Goal: Task Accomplishment & Management: Manage account settings

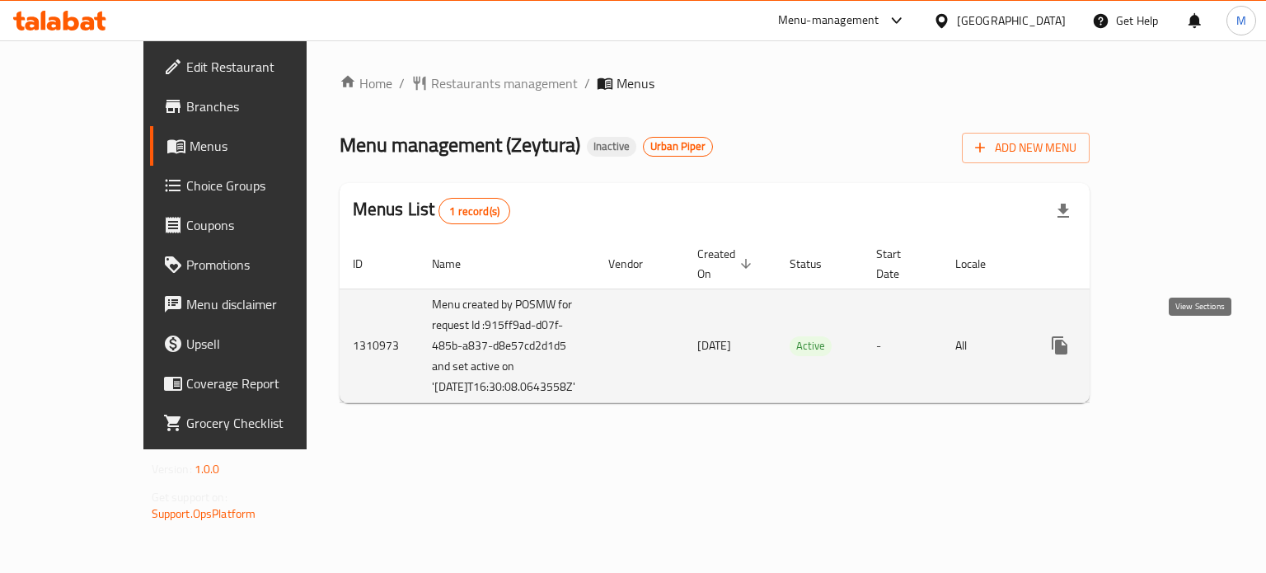
click at [1189, 345] on icon "enhanced table" at bounding box center [1179, 345] width 20 height 20
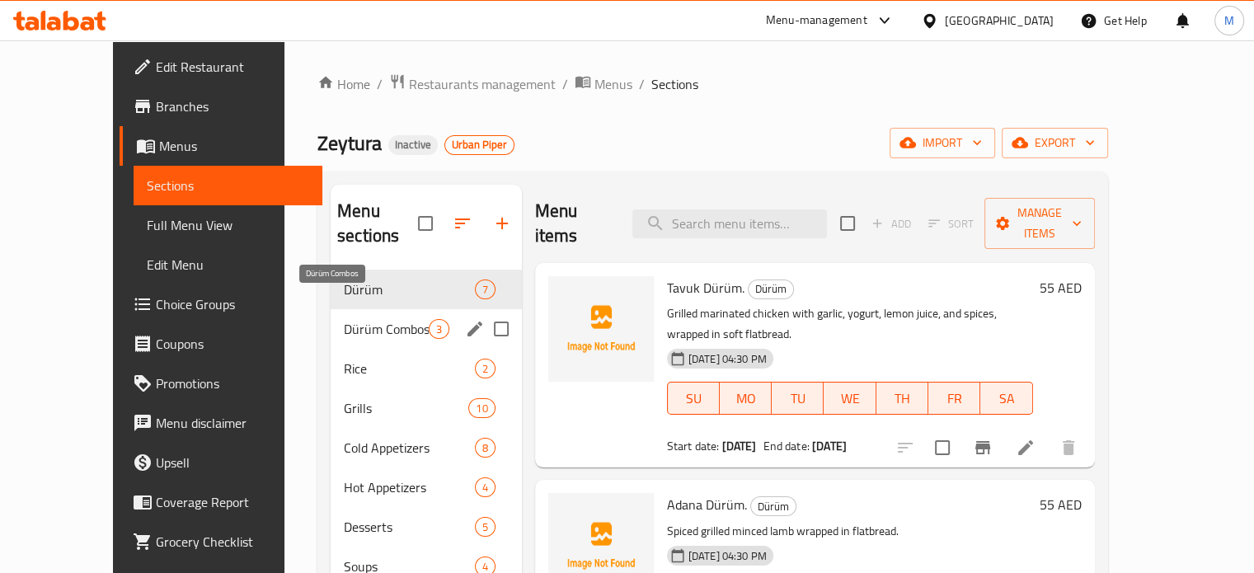
click at [344, 319] on span "Dürüm Combos" at bounding box center [386, 329] width 84 height 20
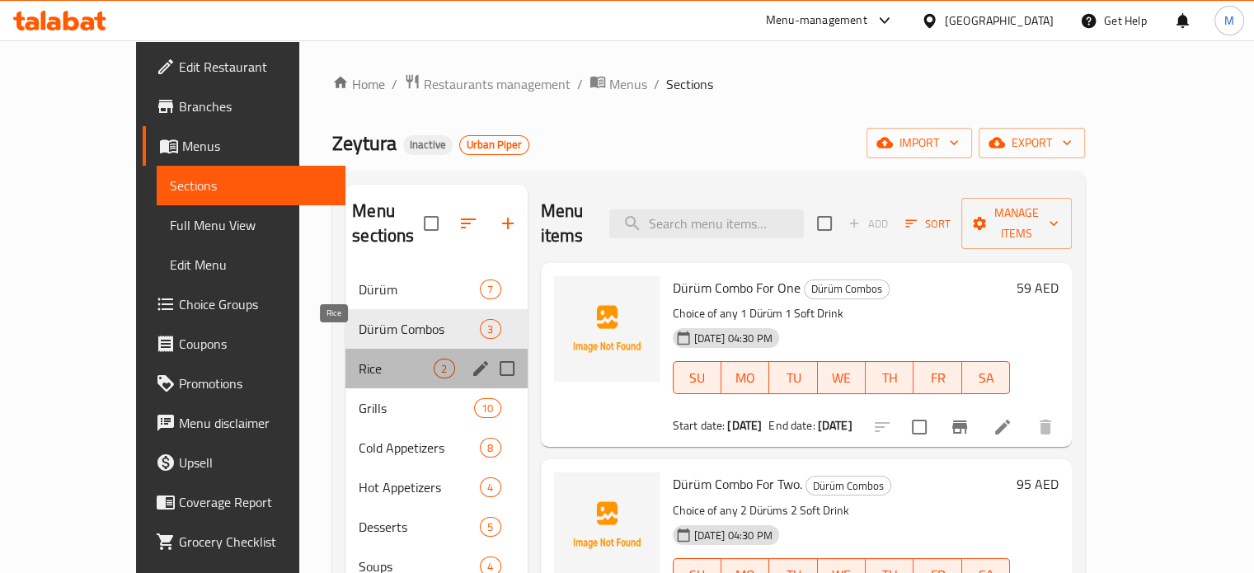
click at [359, 359] on span "Rice" at bounding box center [396, 369] width 75 height 20
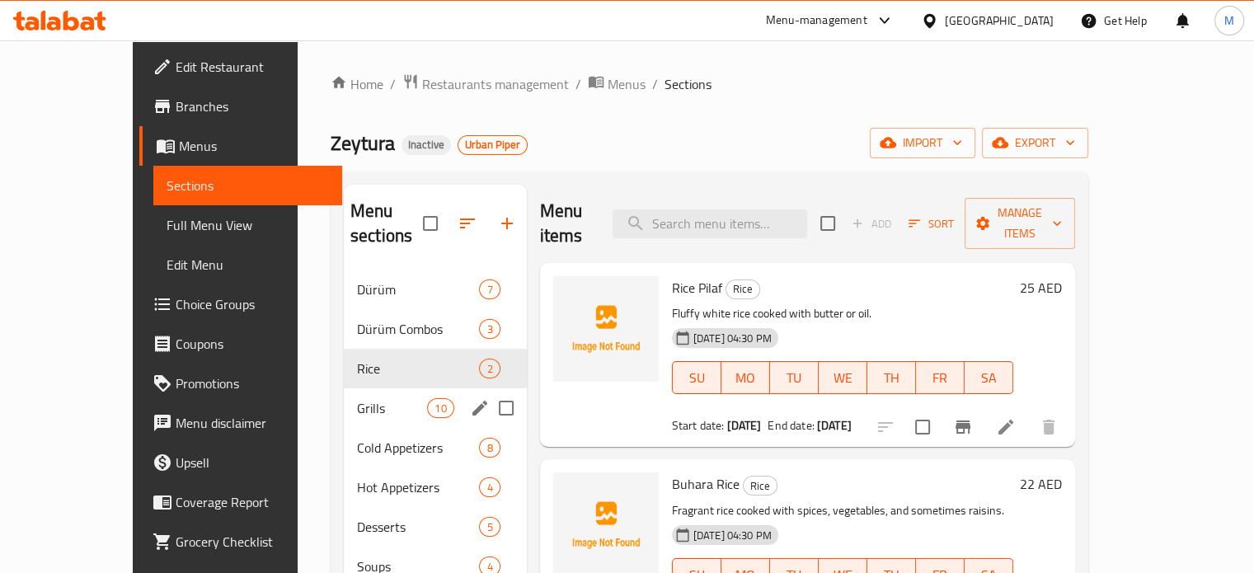
click at [344, 388] on div "Grills 10" at bounding box center [435, 408] width 183 height 40
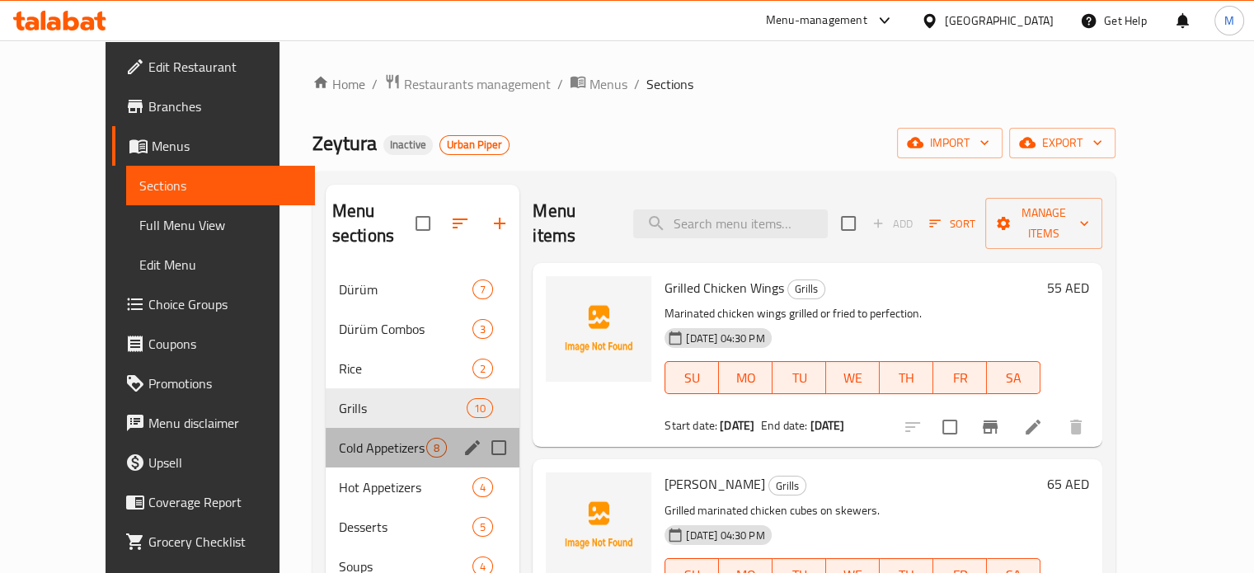
click at [326, 428] on div "Cold Appetizers 8" at bounding box center [423, 448] width 195 height 40
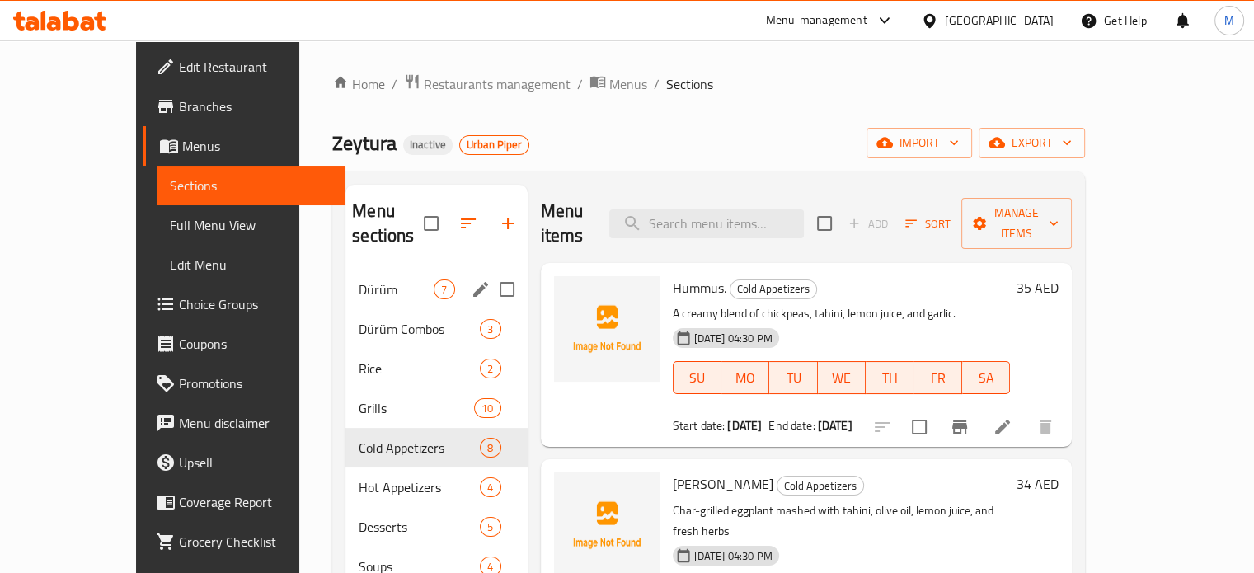
click at [345, 270] on div "Dürüm 7" at bounding box center [435, 290] width 181 height 40
